Goal: Information Seeking & Learning: Stay updated

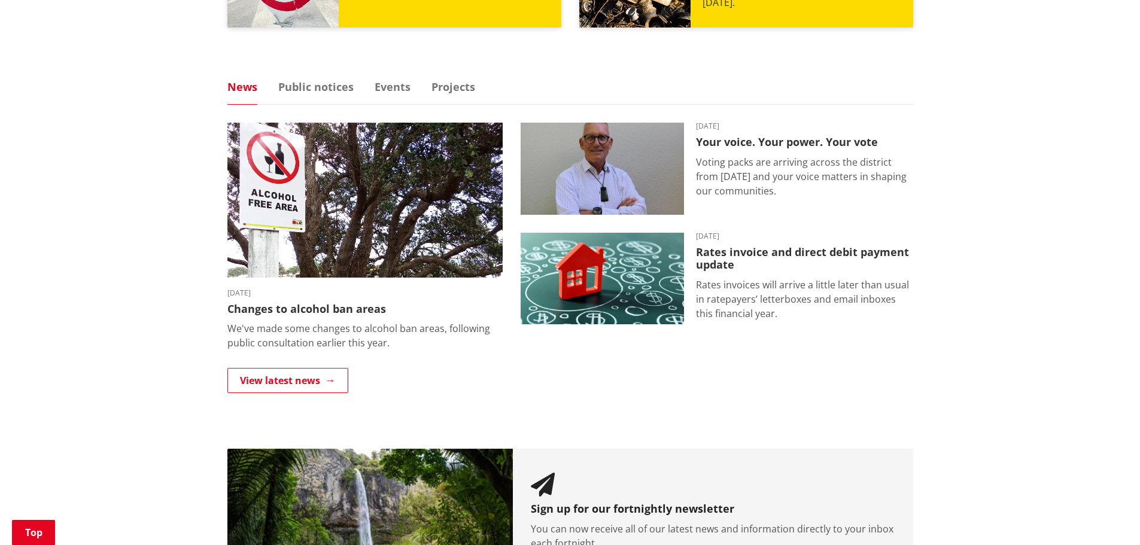
scroll to position [718, 0]
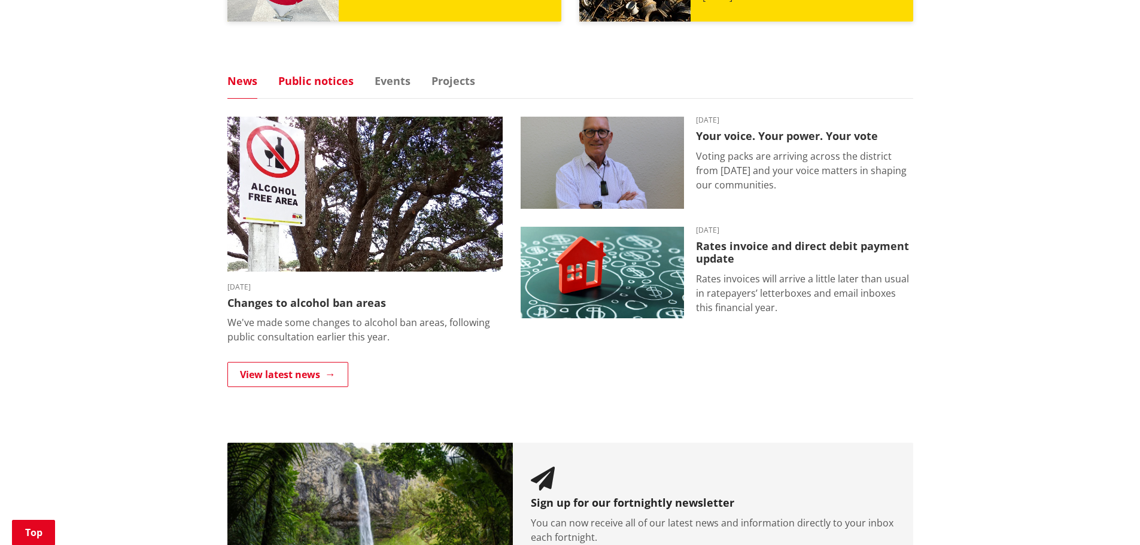
click at [311, 83] on link "Public notices" at bounding box center [315, 80] width 75 height 11
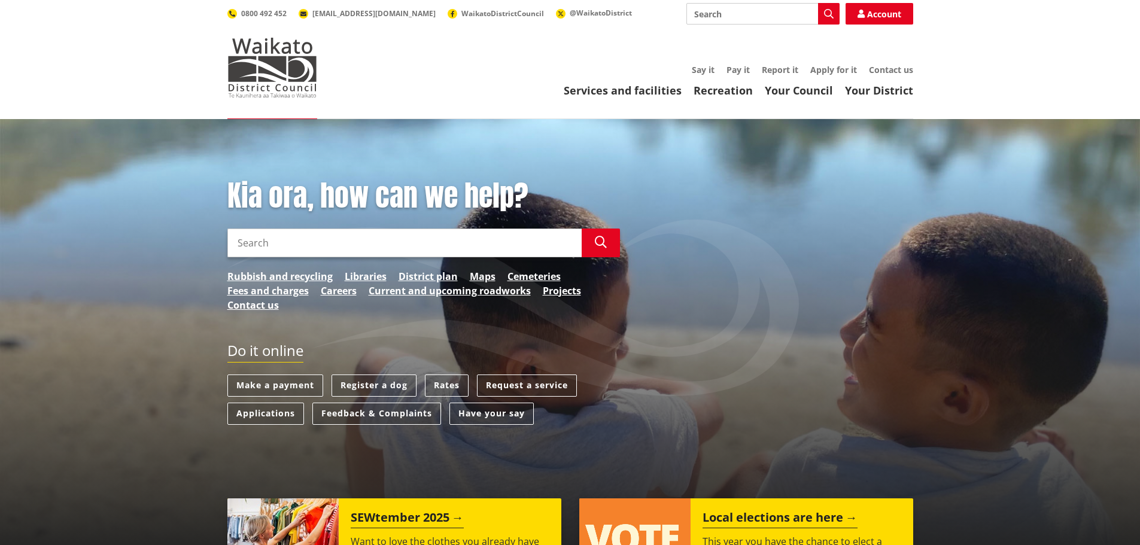
scroll to position [0, 0]
click at [803, 91] on link "Your Council" at bounding box center [799, 91] width 68 height 14
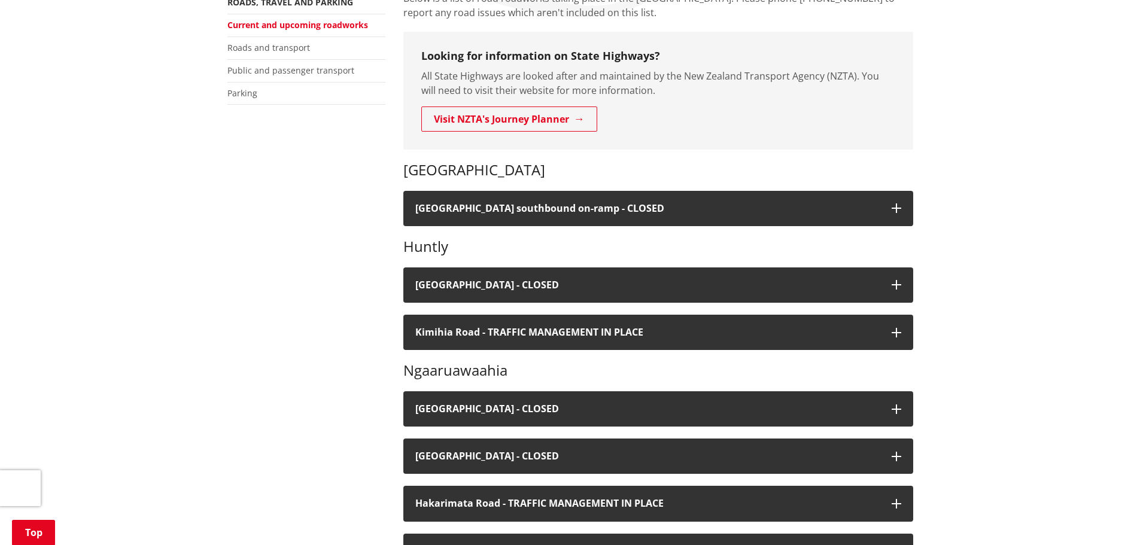
scroll to position [299, 0]
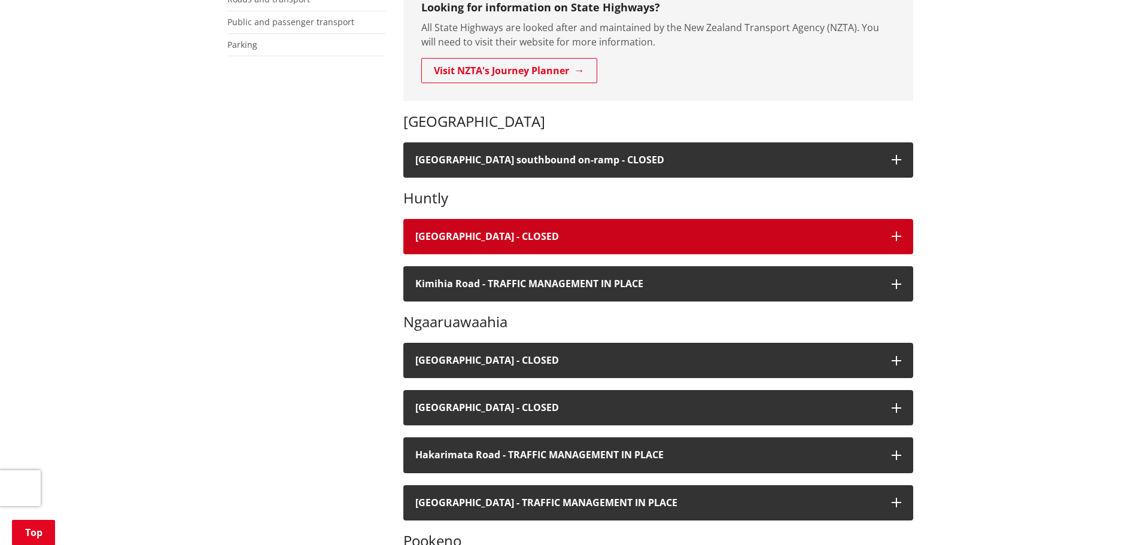
click at [893, 235] on icon "button" at bounding box center [897, 237] width 10 height 10
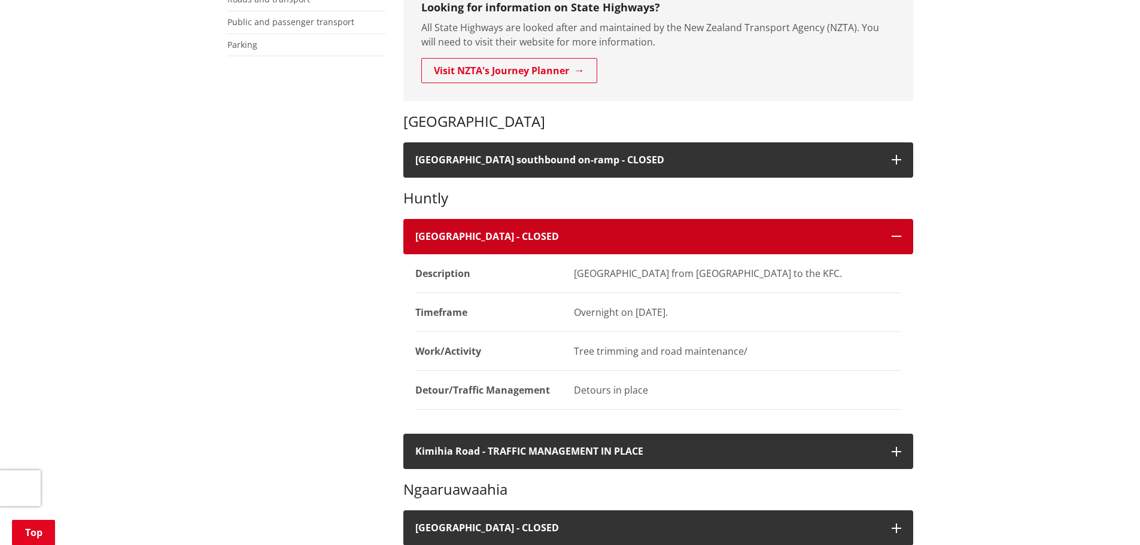
click at [893, 235] on icon "button" at bounding box center [897, 237] width 10 height 10
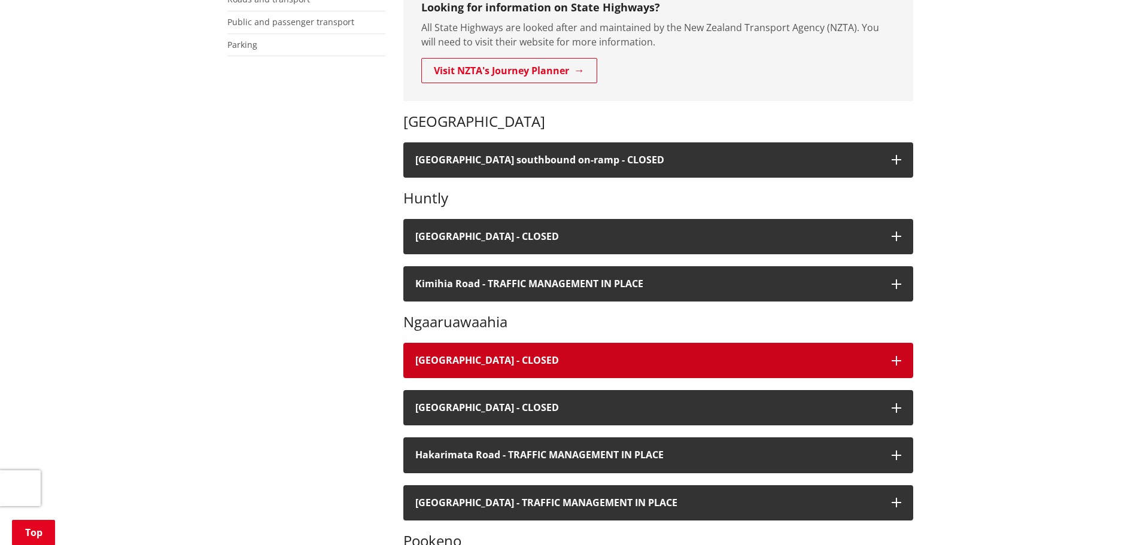
click at [900, 360] on icon "button" at bounding box center [897, 361] width 10 height 10
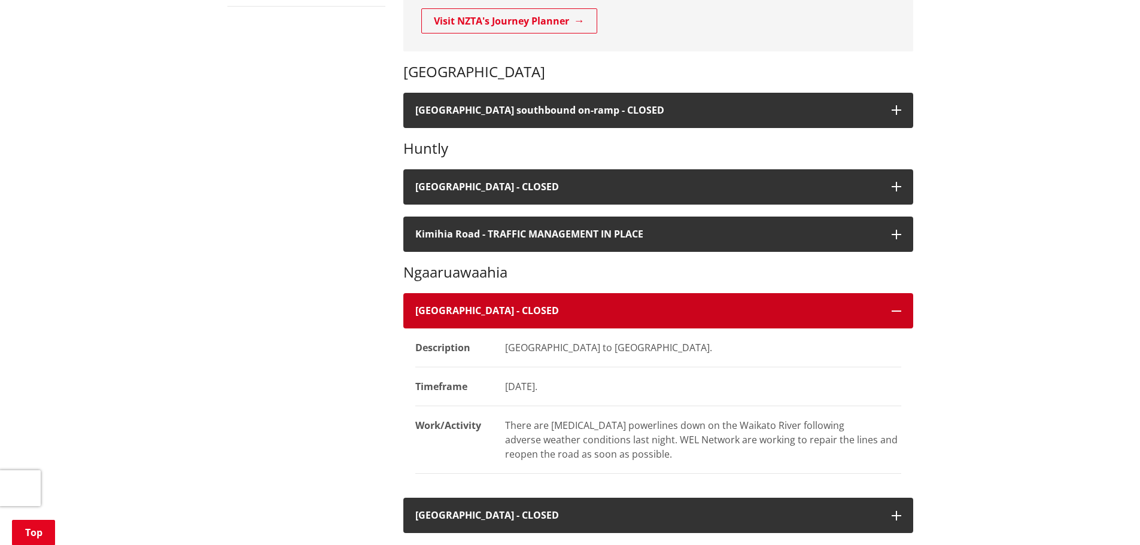
scroll to position [419, 0]
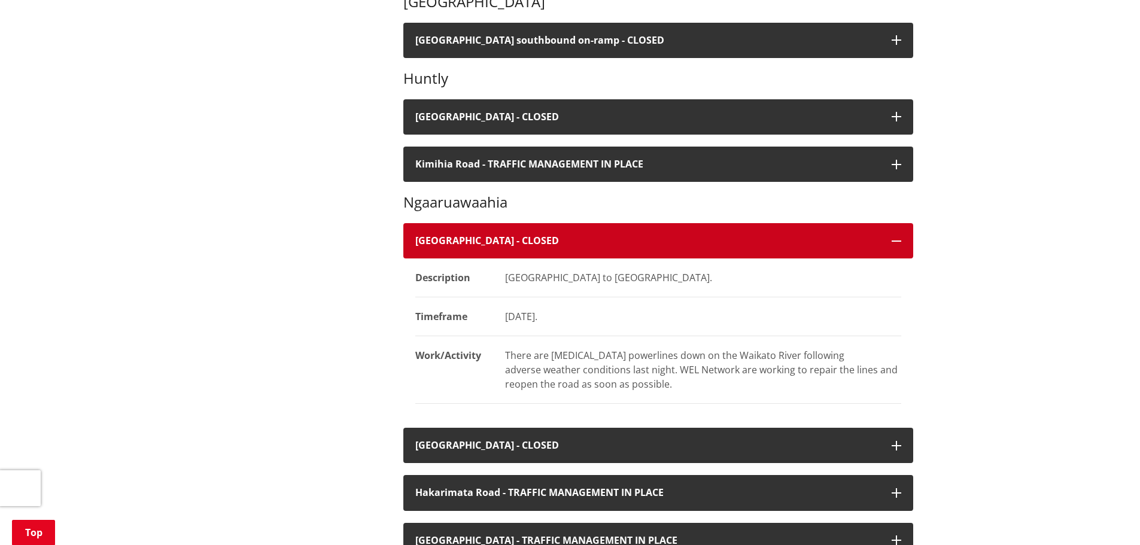
click at [893, 240] on icon "button" at bounding box center [897, 241] width 10 height 10
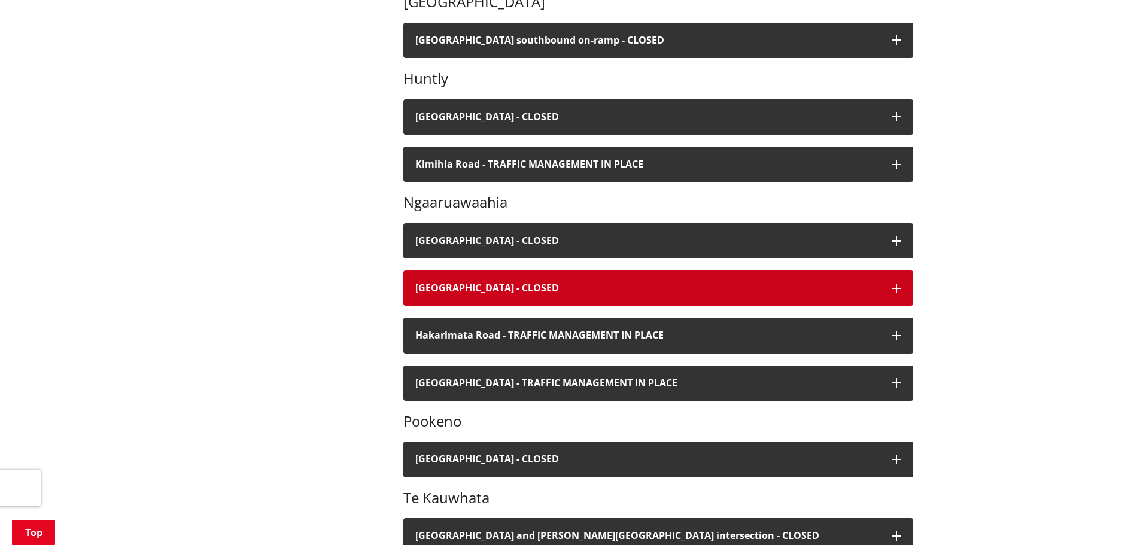
click at [900, 291] on icon "button" at bounding box center [897, 289] width 10 height 10
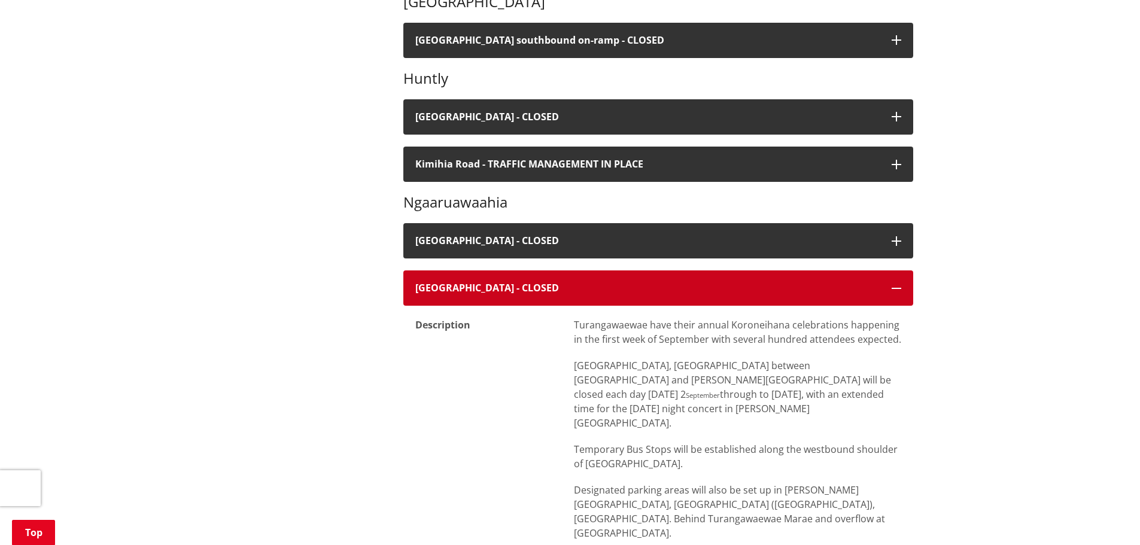
click at [901, 288] on icon "button" at bounding box center [897, 289] width 10 height 10
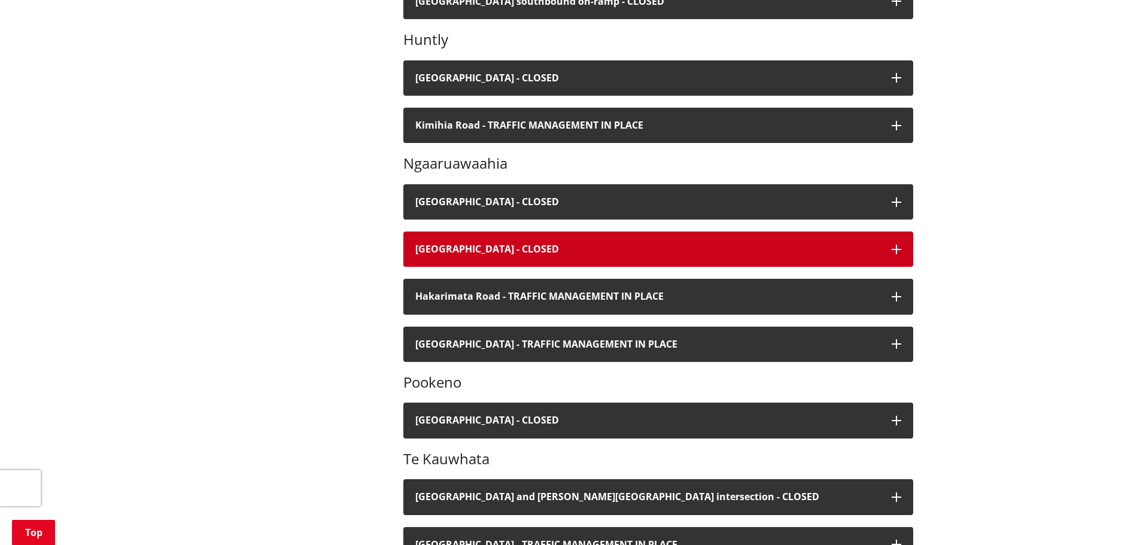
scroll to position [479, 0]
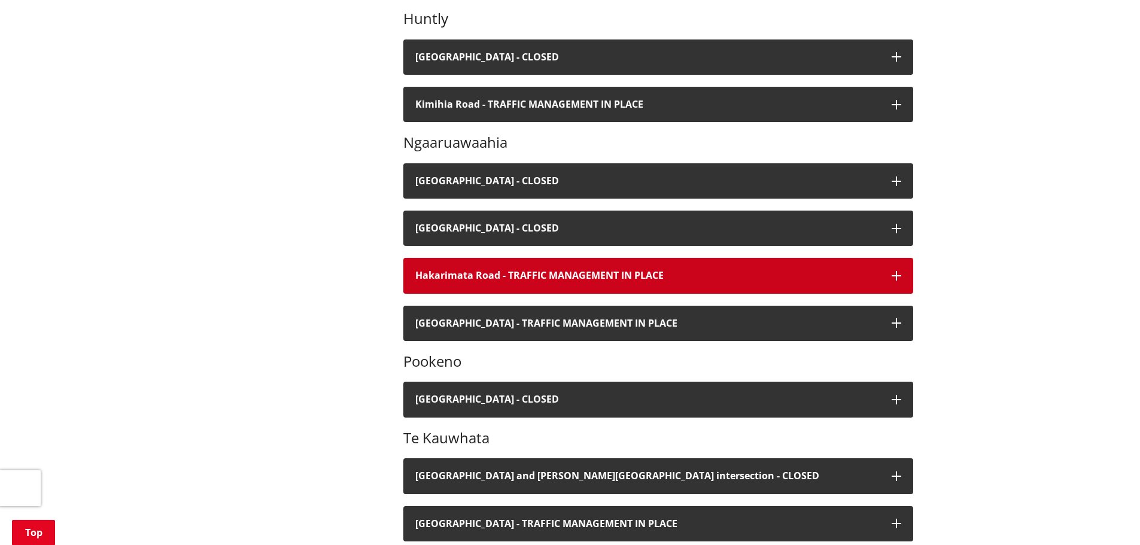
click at [899, 277] on icon "button" at bounding box center [897, 276] width 10 height 10
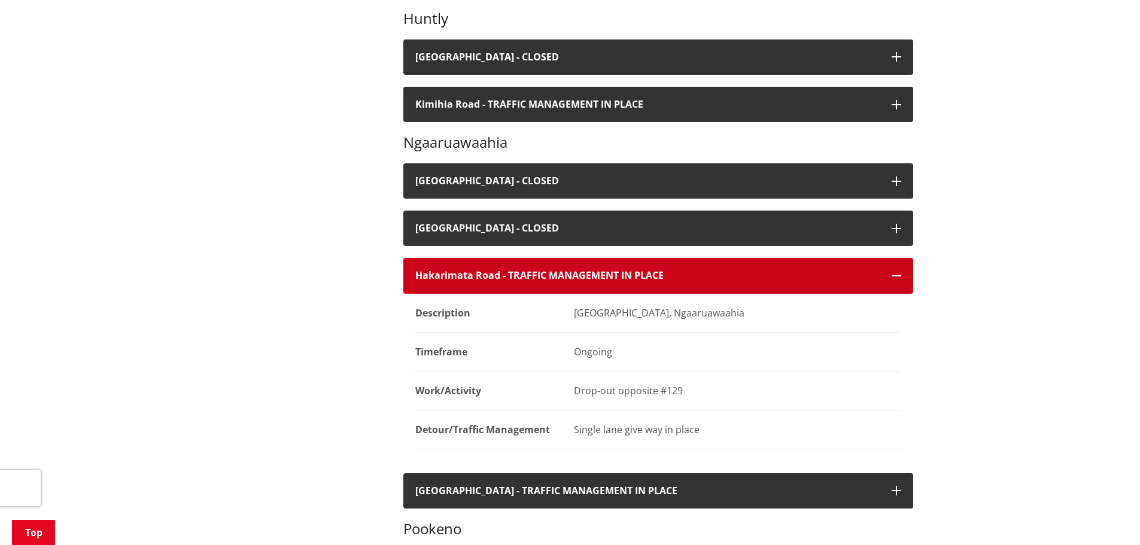
click at [892, 278] on icon "button" at bounding box center [897, 276] width 10 height 10
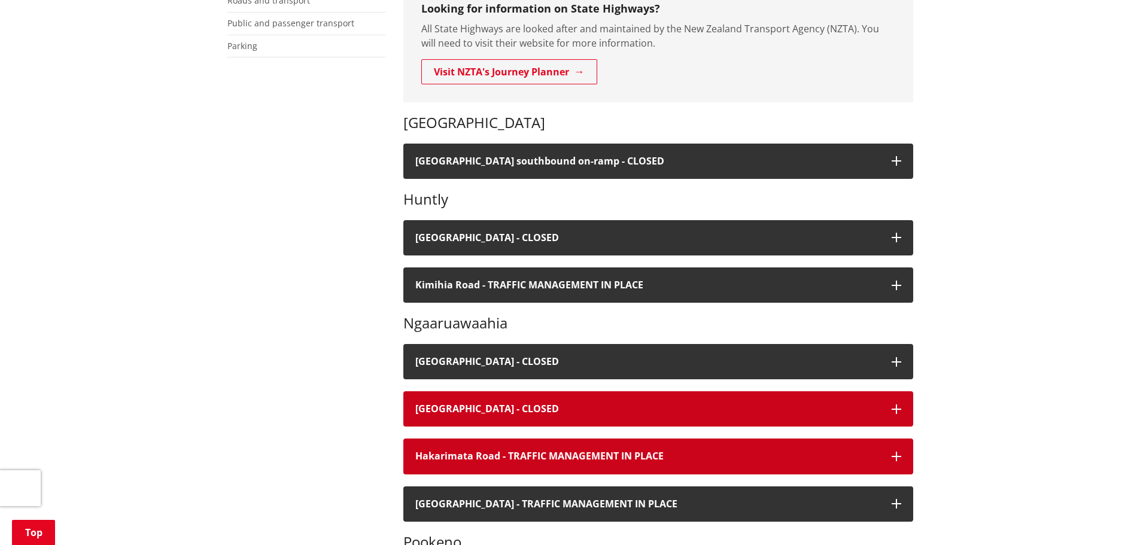
scroll to position [299, 0]
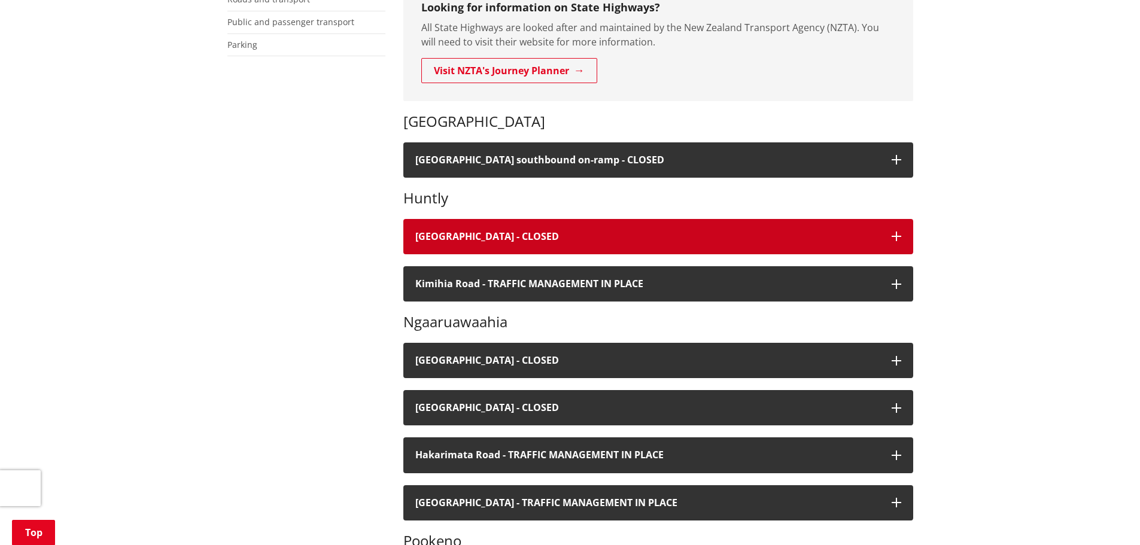
click at [456, 227] on button "[GEOGRAPHIC_DATA] - CLOSED" at bounding box center [659, 236] width 510 height 35
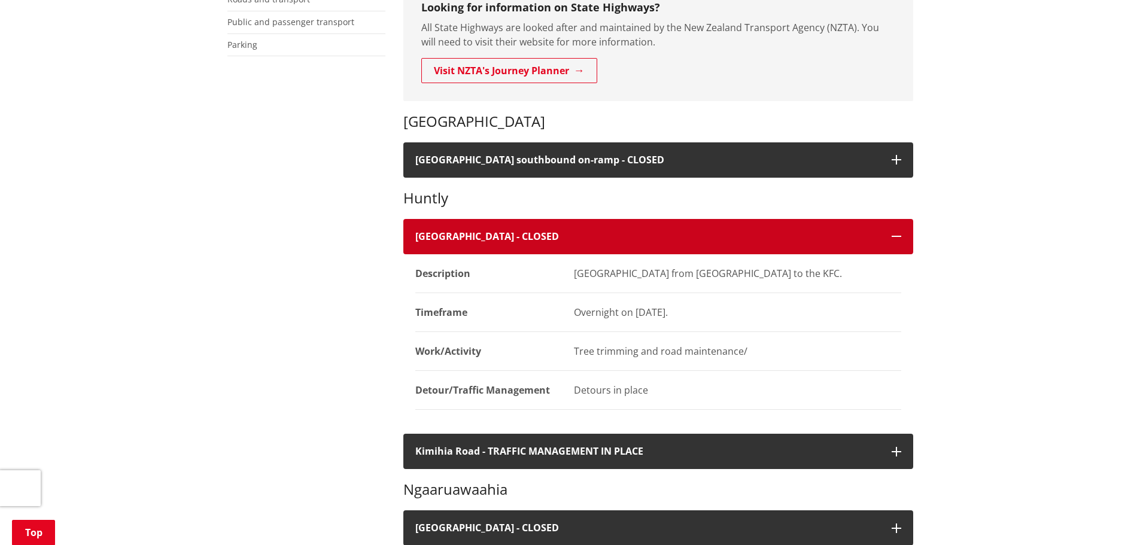
click at [908, 235] on button "[GEOGRAPHIC_DATA] - CLOSED" at bounding box center [659, 236] width 510 height 35
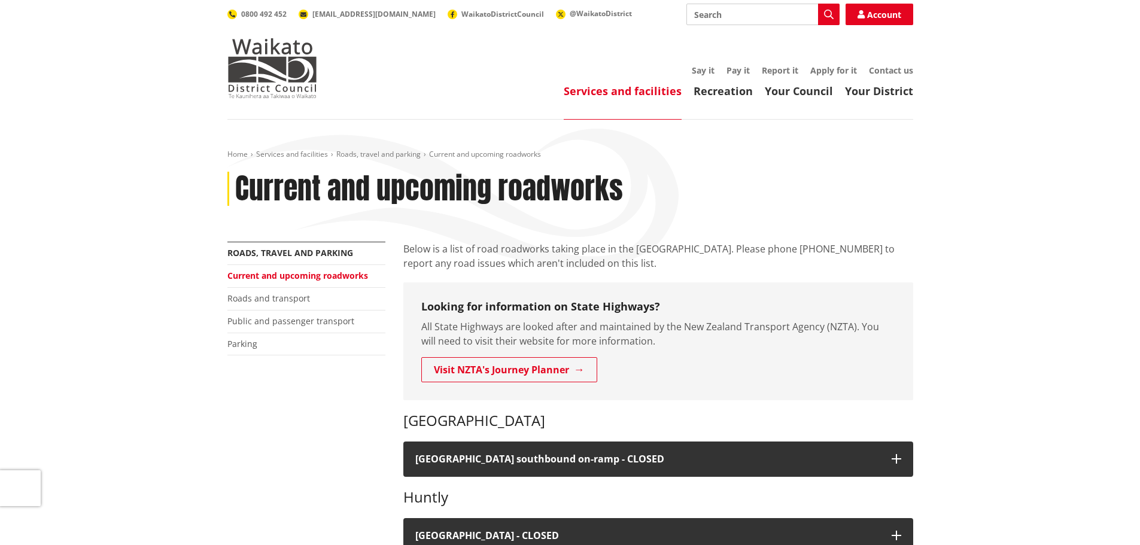
scroll to position [299, 0]
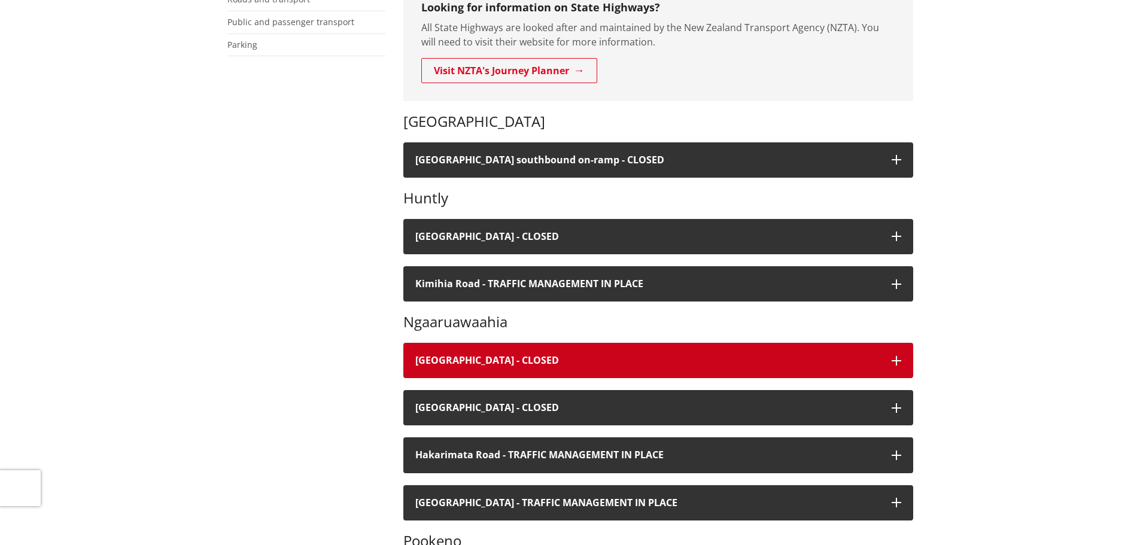
click at [888, 358] on button "[GEOGRAPHIC_DATA] - CLOSED" at bounding box center [659, 360] width 510 height 35
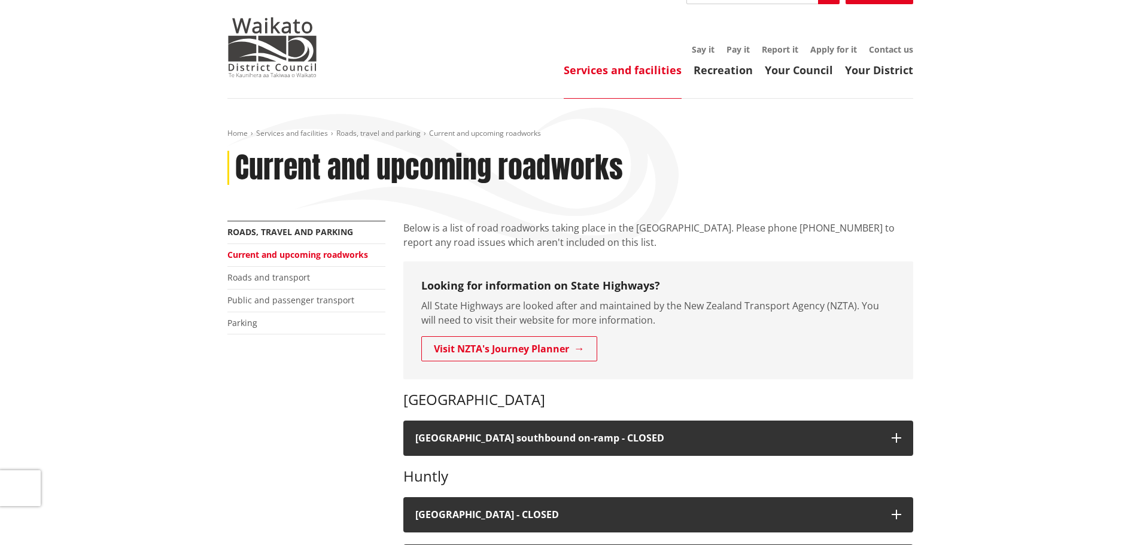
scroll to position [0, 0]
